Goal: Task Accomplishment & Management: Complete application form

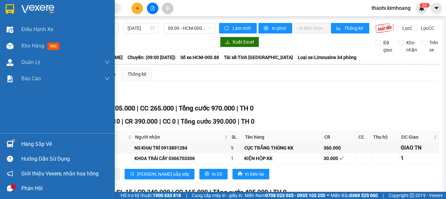
click at [21, 142] on div "Hàng sắp về" at bounding box center [57, 144] width 115 height 15
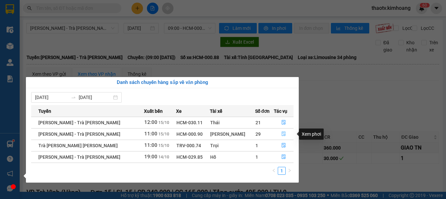
click at [282, 135] on icon "file-done" at bounding box center [284, 134] width 4 height 5
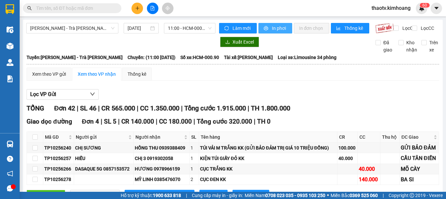
click at [283, 26] on span "In phơi" at bounding box center [279, 28] width 15 height 7
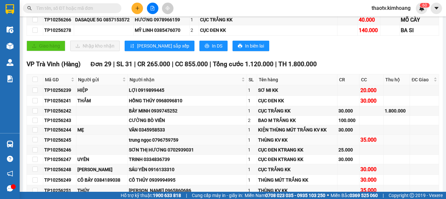
scroll to position [197, 0]
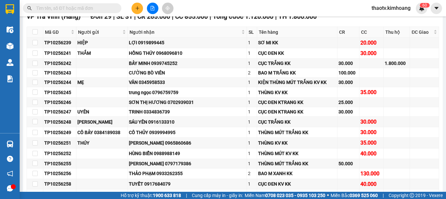
click at [38, 38] on th at bounding box center [35, 32] width 16 height 11
click at [36, 34] on input "checkbox" at bounding box center [34, 31] width 5 height 5
checkbox input "true"
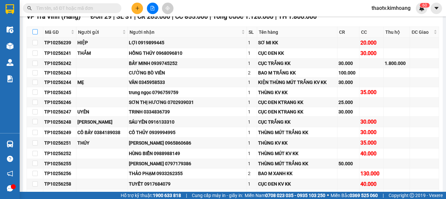
checkbox input "true"
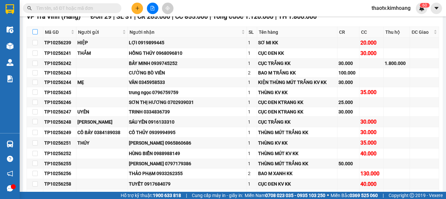
checkbox input "true"
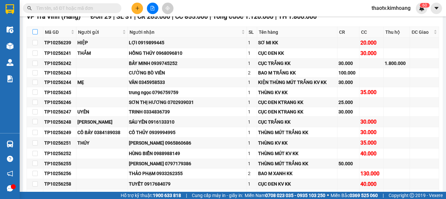
checkbox input "true"
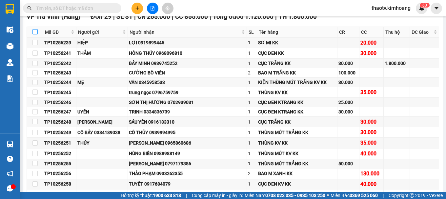
checkbox input "true"
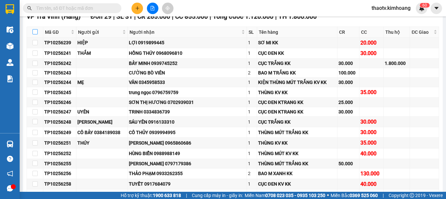
checkbox input "true"
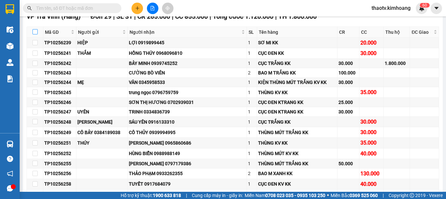
checkbox input "true"
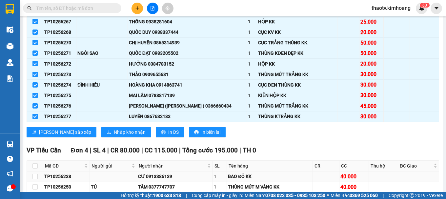
scroll to position [492, 0]
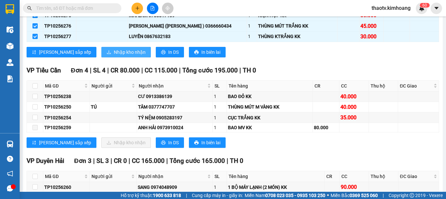
click at [114, 55] on span "Nhập kho nhận" at bounding box center [130, 52] width 32 height 7
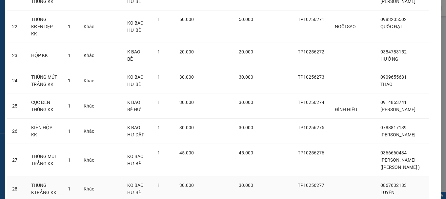
scroll to position [640, 0]
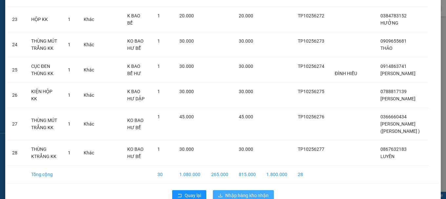
click at [234, 192] on span "Nhập hàng kho nhận" at bounding box center [246, 195] width 43 height 7
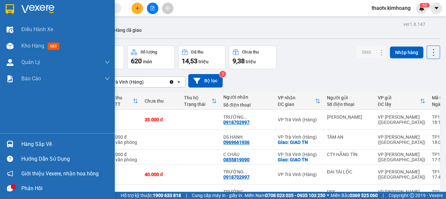
click at [34, 145] on div "Hàng sắp về" at bounding box center [65, 144] width 89 height 10
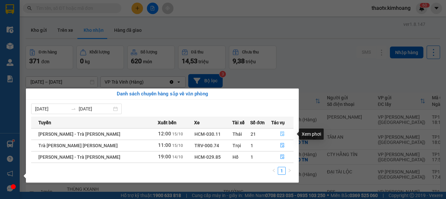
click at [280, 133] on icon "file-done" at bounding box center [282, 133] width 5 height 5
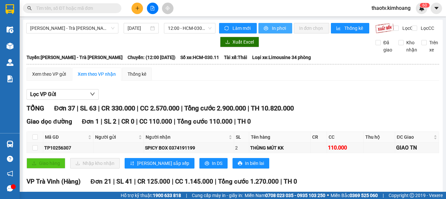
click at [277, 31] on span "In phơi" at bounding box center [279, 28] width 15 height 7
click at [197, 53] on div "Xuất Excel Đã giao Kho nhận Trên xe" at bounding box center [232, 45] width 413 height 17
click at [43, 8] on input "text" at bounding box center [74, 8] width 77 height 7
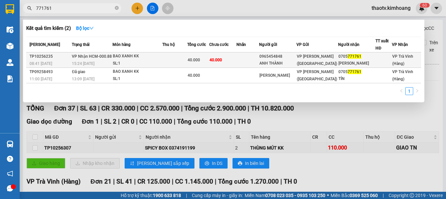
type input "771761"
click at [122, 60] on div "SL: 1" at bounding box center [137, 63] width 49 height 7
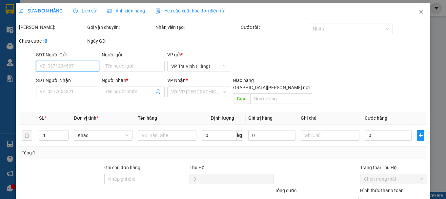
type input "0965454848"
type input "ANH THÀNH"
type input "0705771761"
type input "[PERSON_NAME]"
type input "40.000"
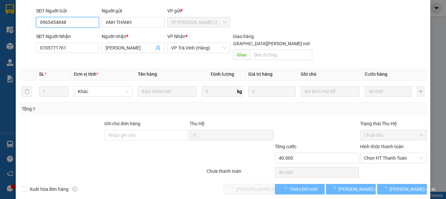
scroll to position [45, 0]
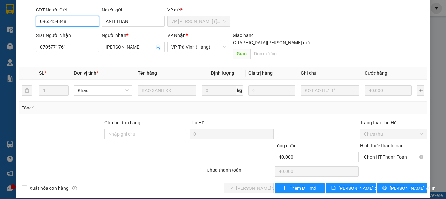
click at [389, 152] on span "Chọn HT Thanh Toán" at bounding box center [393, 157] width 59 height 10
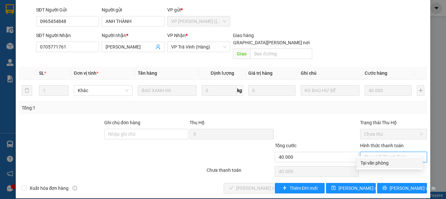
drag, startPoint x: 373, startPoint y: 162, endPoint x: 356, endPoint y: 163, distance: 17.1
click at [371, 162] on div "Tại văn phòng" at bounding box center [389, 162] width 58 height 7
type input "0"
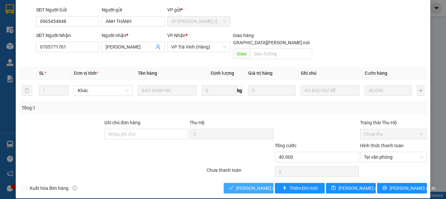
click at [254, 185] on span "[PERSON_NAME] và [PERSON_NAME] hàng" at bounding box center [280, 188] width 89 height 7
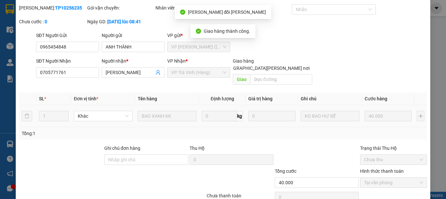
scroll to position [52, 0]
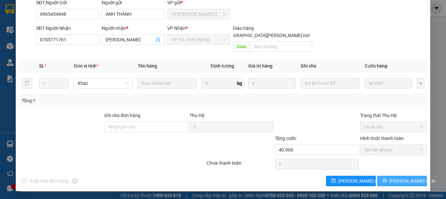
click at [397, 183] on span "[PERSON_NAME] và In" at bounding box center [412, 180] width 46 height 7
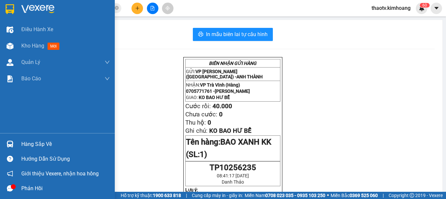
click at [20, 139] on div "Hàng sắp về" at bounding box center [57, 144] width 115 height 15
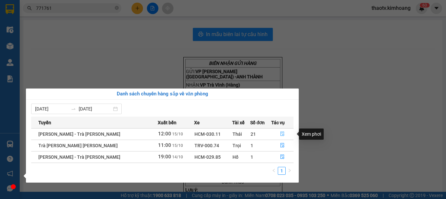
click at [280, 134] on icon "file-done" at bounding box center [282, 133] width 5 height 5
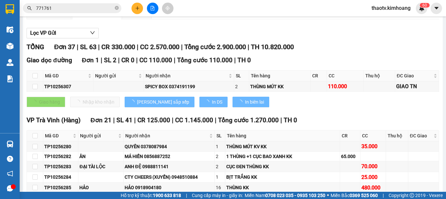
scroll to position [164, 0]
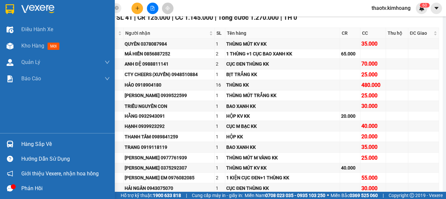
click at [27, 144] on div "Hàng sắp về" at bounding box center [65, 144] width 89 height 10
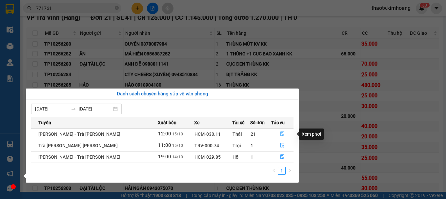
click at [280, 134] on icon "file-done" at bounding box center [282, 133] width 5 height 5
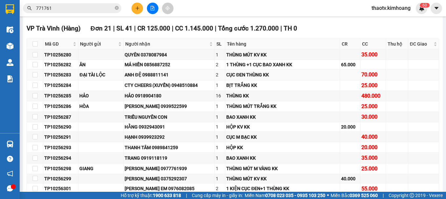
scroll to position [131, 0]
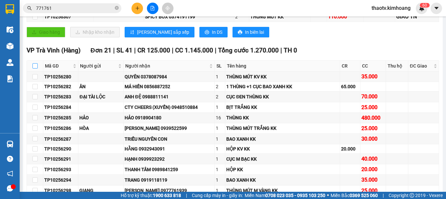
click at [36, 69] on input "checkbox" at bounding box center [34, 65] width 5 height 5
checkbox input "true"
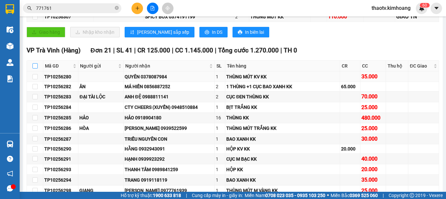
checkbox input "true"
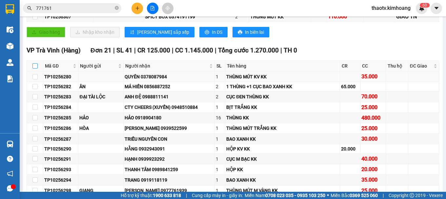
checkbox input "true"
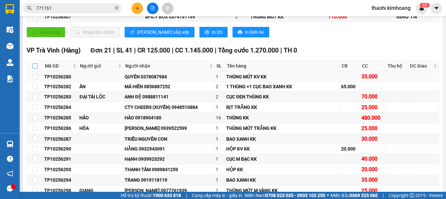
checkbox input "true"
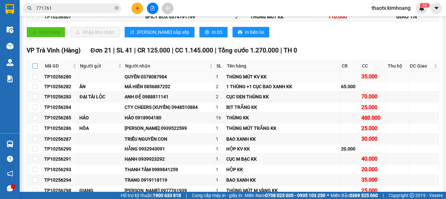
checkbox input "true"
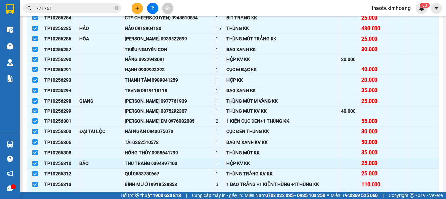
scroll to position [295, 0]
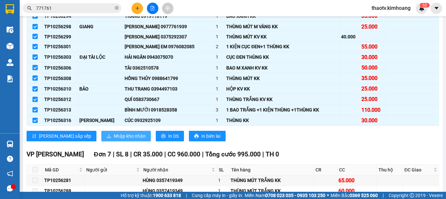
click at [114, 140] on span "Nhập kho nhận" at bounding box center [130, 135] width 32 height 7
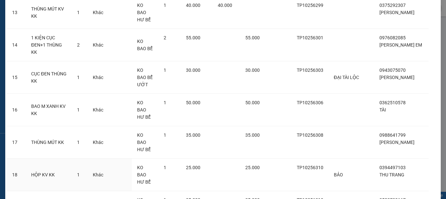
scroll to position [485, 0]
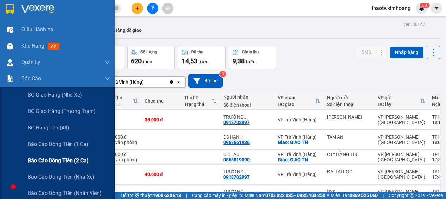
click at [60, 163] on span "Báo cáo dòng tiền (2 ca)" at bounding box center [58, 160] width 61 height 8
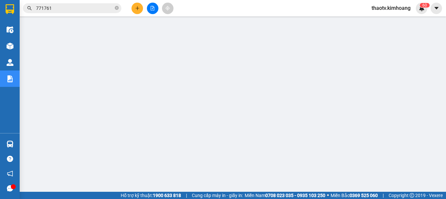
click at [75, 7] on input "771761" at bounding box center [74, 8] width 77 height 7
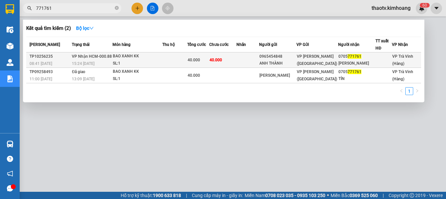
click at [287, 59] on div "0965454848" at bounding box center [277, 56] width 37 height 7
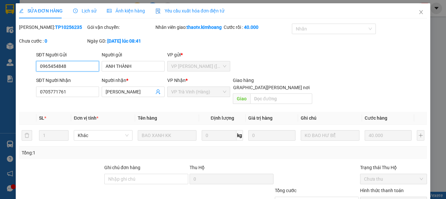
type input "0965454848"
type input "ANH THÀNH"
type input "0705771761"
type input "[PERSON_NAME]"
type input "40.000"
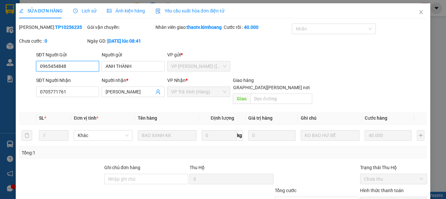
scroll to position [45, 0]
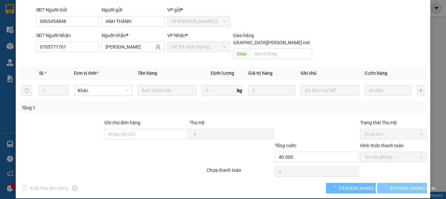
click at [382, 189] on button "[PERSON_NAME] và In" at bounding box center [402, 188] width 50 height 10
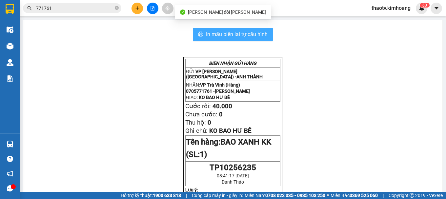
click at [234, 30] on button "In mẫu biên lai tự cấu hình" at bounding box center [233, 34] width 80 height 13
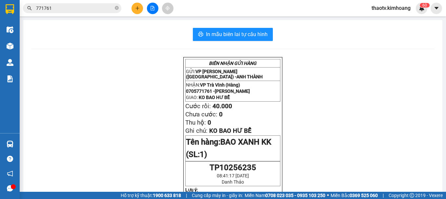
click at [67, 7] on input "771761" at bounding box center [74, 8] width 77 height 7
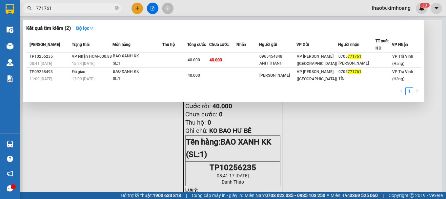
click at [66, 7] on input "771761" at bounding box center [74, 8] width 77 height 7
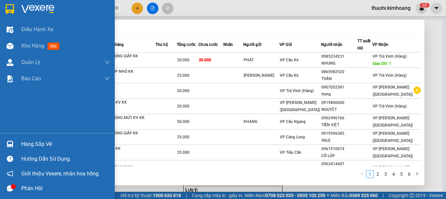
type input "50242"
click at [28, 143] on div "Hàng sắp về" at bounding box center [65, 144] width 89 height 10
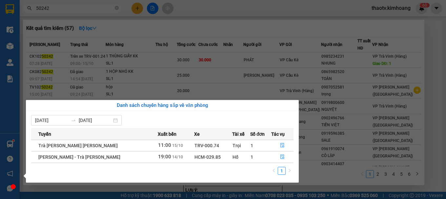
click at [158, 58] on section "Kết quả [PERSON_NAME] ( 57 ) Bộ lọc Mã ĐH Trạng thái Món hàng Thu hộ Tổng [PERS…" at bounding box center [223, 99] width 446 height 199
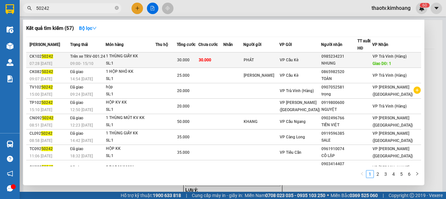
click at [177, 62] on td at bounding box center [165, 59] width 21 height 15
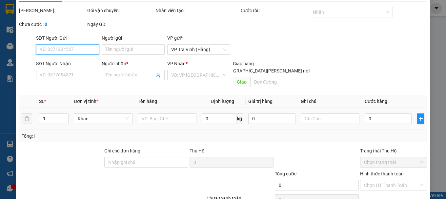
type input "PHÁT"
type input "0985234231"
type input "NHUNG"
type input "1"
type input "30.000"
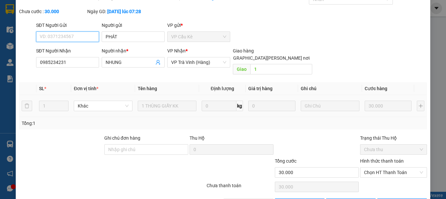
scroll to position [54, 0]
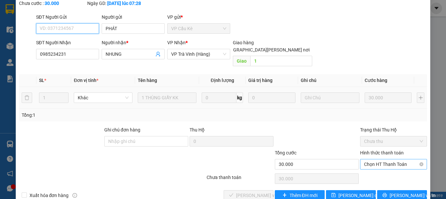
click at [380, 159] on span "Chọn HT Thanh Toán" at bounding box center [393, 164] width 59 height 10
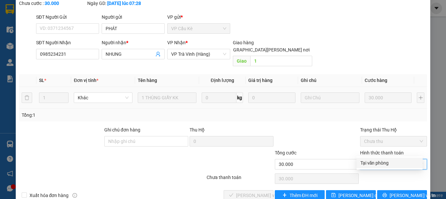
click at [381, 160] on div "Tại văn phòng" at bounding box center [389, 162] width 58 height 7
type input "0"
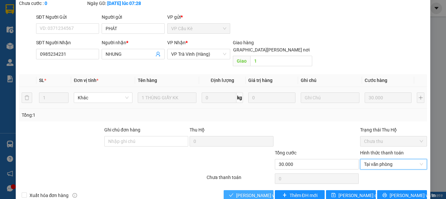
click at [239, 192] on span "[PERSON_NAME] và [PERSON_NAME] hàng" at bounding box center [280, 195] width 89 height 7
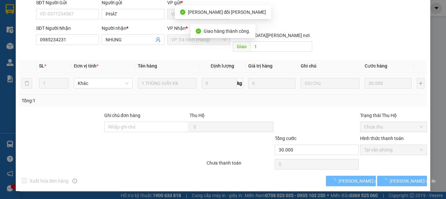
scroll to position [52, 0]
